Goal: Task Accomplishment & Management: Complete application form

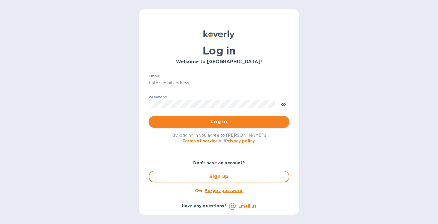
type input "[EMAIL_ADDRESS][DOMAIN_NAME]"
click at [190, 121] on span "Log in" at bounding box center [218, 121] width 131 height 7
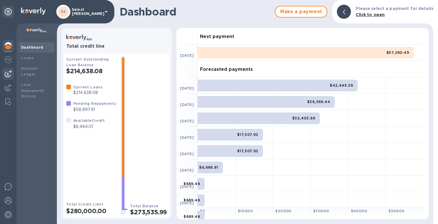
click at [7, 77] on img at bounding box center [8, 73] width 7 height 7
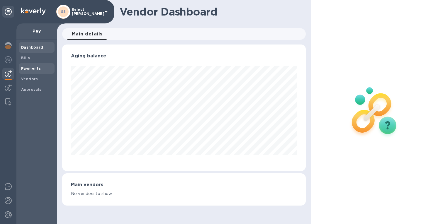
click at [30, 69] on b "Payments" at bounding box center [31, 68] width 20 height 4
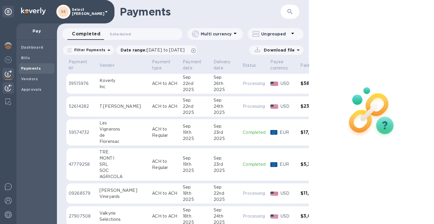
click at [8, 90] on img at bounding box center [8, 87] width 7 height 7
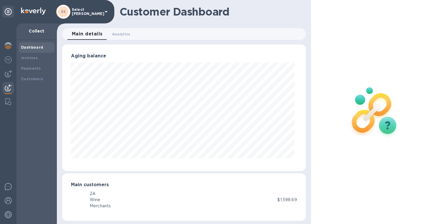
scroll to position [293048, 292933]
click at [25, 67] on b "Payments" at bounding box center [31, 68] width 20 height 4
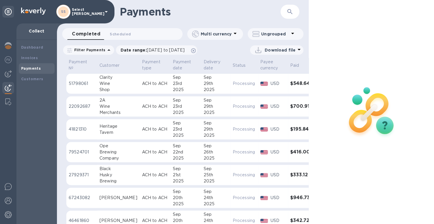
click at [8, 88] on img at bounding box center [8, 87] width 7 height 7
click at [8, 75] on img at bounding box center [8, 73] width 7 height 7
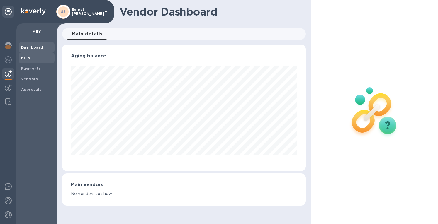
scroll to position [127, 243]
click at [25, 57] on b "Bills" at bounding box center [25, 58] width 9 height 4
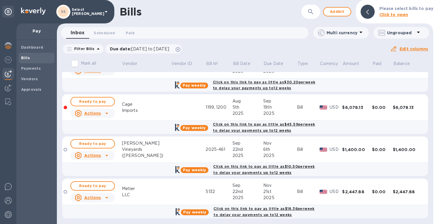
scroll to position [84, 0]
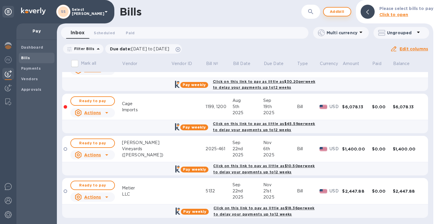
click at [331, 14] on span "Add bill" at bounding box center [337, 11] width 18 height 7
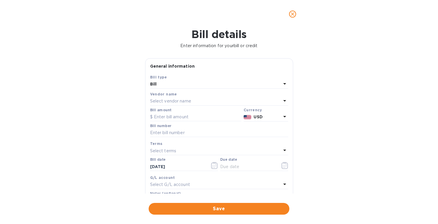
click at [154, 101] on p "Select vendor name" at bounding box center [170, 101] width 41 height 6
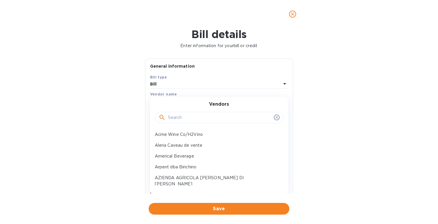
click at [168, 119] on input "text" at bounding box center [219, 117] width 103 height 9
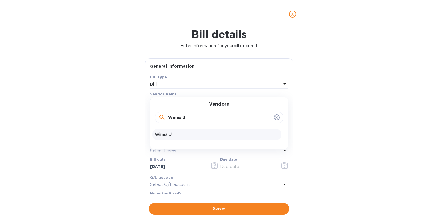
type input "Wines U"
click at [176, 134] on p "Wines U" at bounding box center [217, 135] width 124 height 6
type input "11/07/2025"
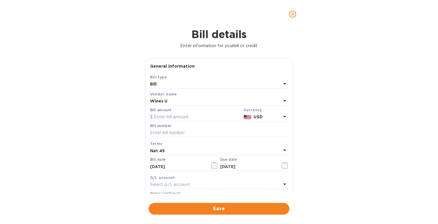
click at [163, 112] on label "Bill amount" at bounding box center [160, 110] width 21 height 4
click at [162, 118] on input "text" at bounding box center [195, 117] width 91 height 9
paste input "12,210.31"
type input "12,210.31"
click at [164, 133] on input "text" at bounding box center [219, 133] width 138 height 9
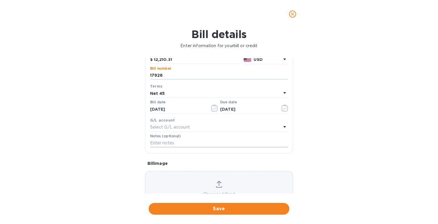
scroll to position [59, 0]
type input "17926"
drag, startPoint x: 185, startPoint y: 112, endPoint x: 107, endPoint y: 111, distance: 77.7
click at [107, 112] on div "Bill details Enter information for your bill or credit General information Save…" at bounding box center [219, 126] width 438 height 196
type input "08/05/2025"
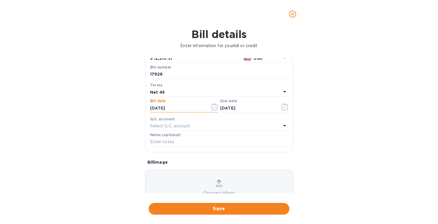
click at [162, 95] on p "Net 45" at bounding box center [157, 92] width 15 height 6
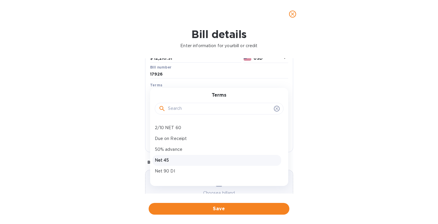
scroll to position [52, 0]
click at [166, 139] on p "Net 45" at bounding box center [217, 139] width 124 height 6
type input "09/19/2025"
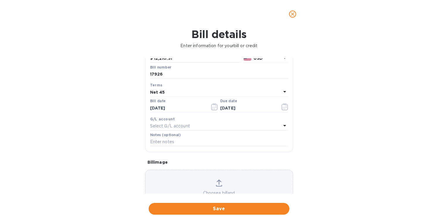
click at [217, 185] on icon at bounding box center [219, 183] width 6 height 7
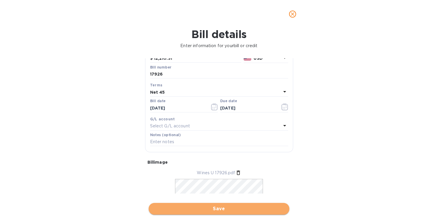
drag, startPoint x: 195, startPoint y: 208, endPoint x: 202, endPoint y: 199, distance: 12.0
click at [195, 208] on span "Save" at bounding box center [218, 209] width 131 height 7
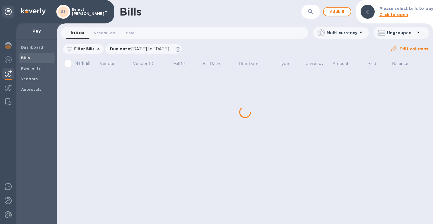
scroll to position [0, 0]
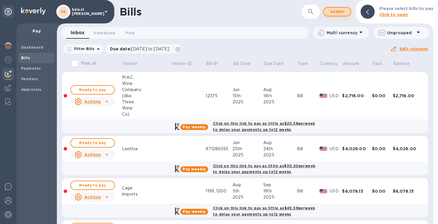
click at [335, 11] on span "Add bill" at bounding box center [337, 11] width 18 height 7
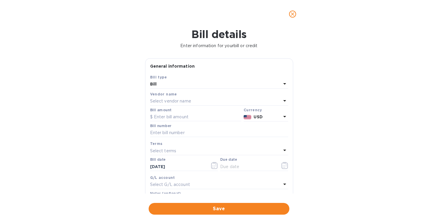
click at [180, 100] on p "Select vendor name" at bounding box center [170, 101] width 41 height 6
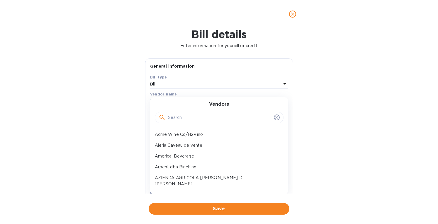
click at [185, 118] on input "text" at bounding box center [219, 117] width 103 height 9
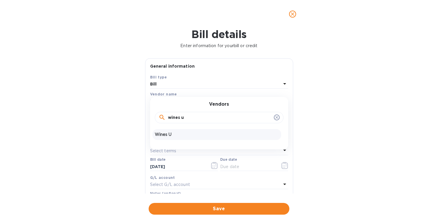
type input "wines u"
click at [176, 134] on p "Wines U" at bounding box center [217, 135] width 124 height 6
type input "11/07/2025"
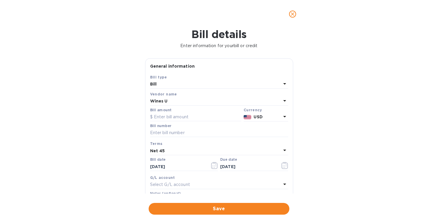
scroll to position [84, 0]
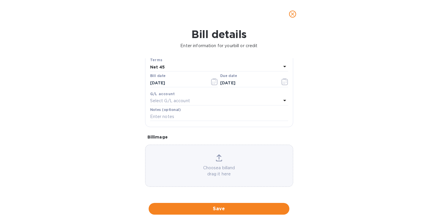
click at [216, 155] on icon at bounding box center [219, 158] width 6 height 7
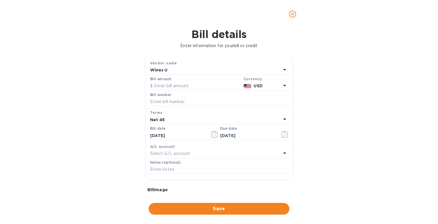
scroll to position [25, 0]
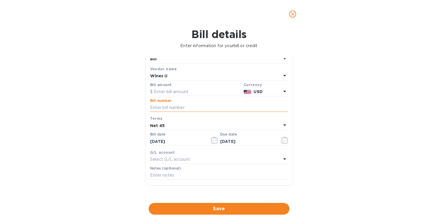
click at [164, 106] on input "text" at bounding box center [219, 107] width 138 height 9
type input "17940"
drag, startPoint x: 164, startPoint y: 143, endPoint x: 130, endPoint y: 144, distance: 34.3
click at [127, 147] on div "Bill details Enter information for your bill or credit General information Save…" at bounding box center [219, 126] width 438 height 196
type input "08/05/2025"
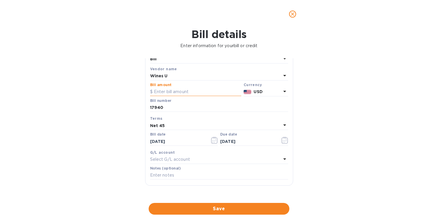
click at [174, 91] on input "text" at bounding box center [195, 92] width 91 height 9
paste input "41,477.30"
type input "41,477.30"
click at [161, 126] on b "Net 45" at bounding box center [157, 125] width 15 height 5
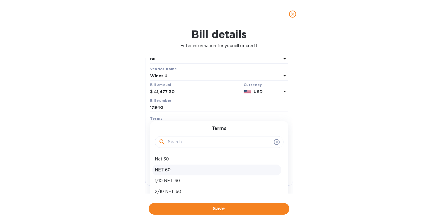
scroll to position [52, 0]
click at [166, 172] on p "Net 45" at bounding box center [217, 172] width 124 height 6
type input "09/19/2025"
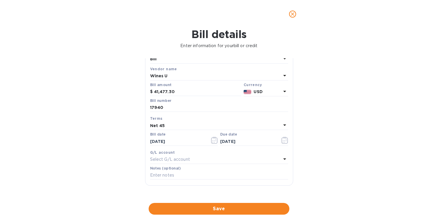
scroll to position [102, 0]
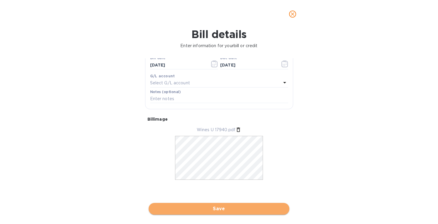
click at [212, 206] on span "Save" at bounding box center [218, 209] width 131 height 7
